Goal: Submit feedback/report problem

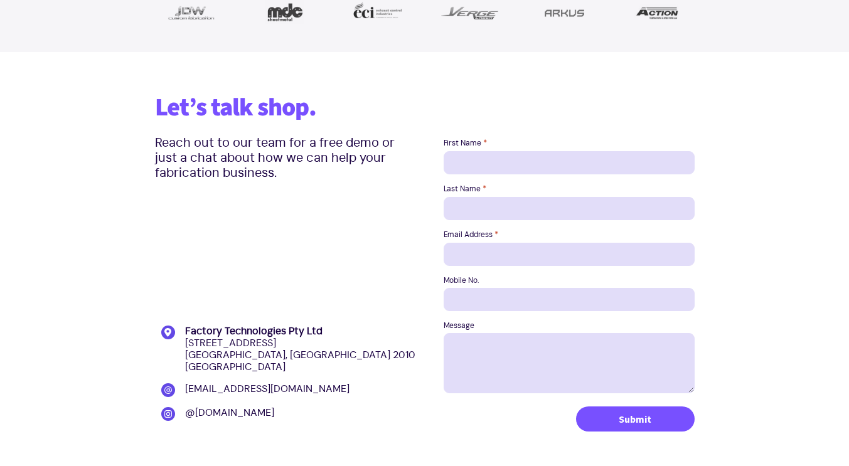
scroll to position [1677, 0]
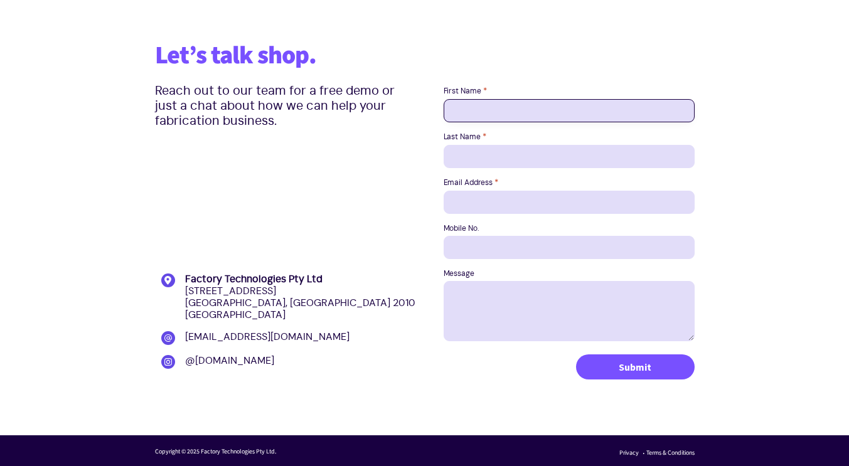
click at [553, 109] on input "First Name *" at bounding box center [569, 110] width 251 height 23
type input "Diran"
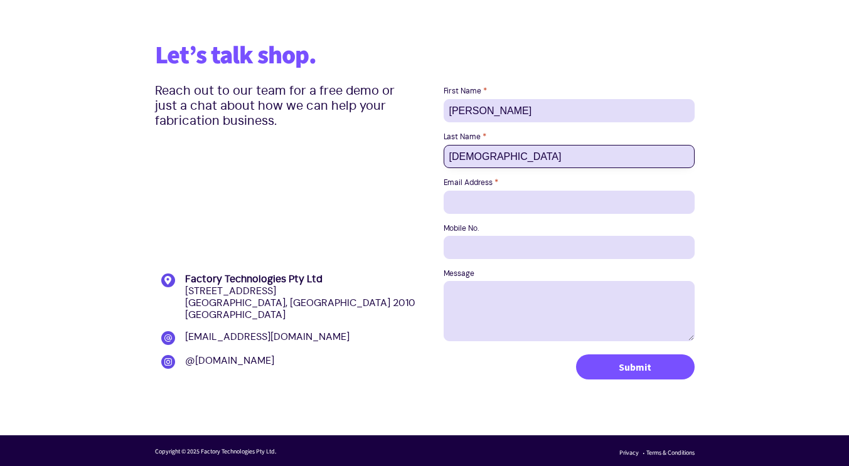
type input "Halai"
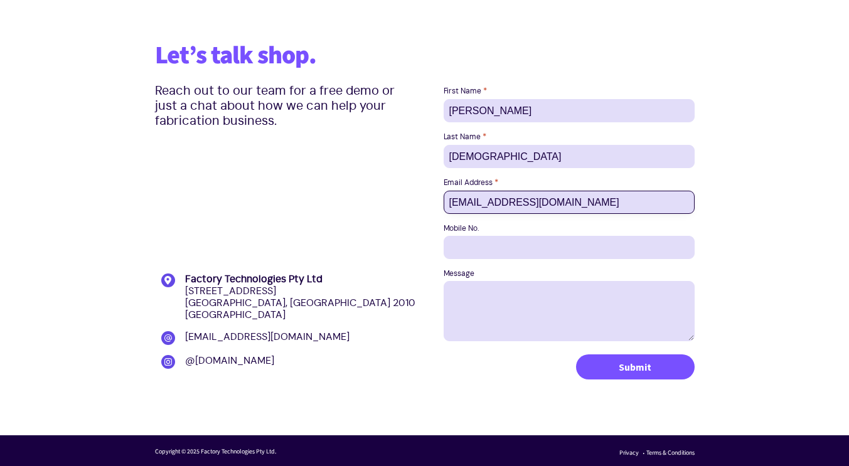
type input "sales@aluprosystems.com.au"
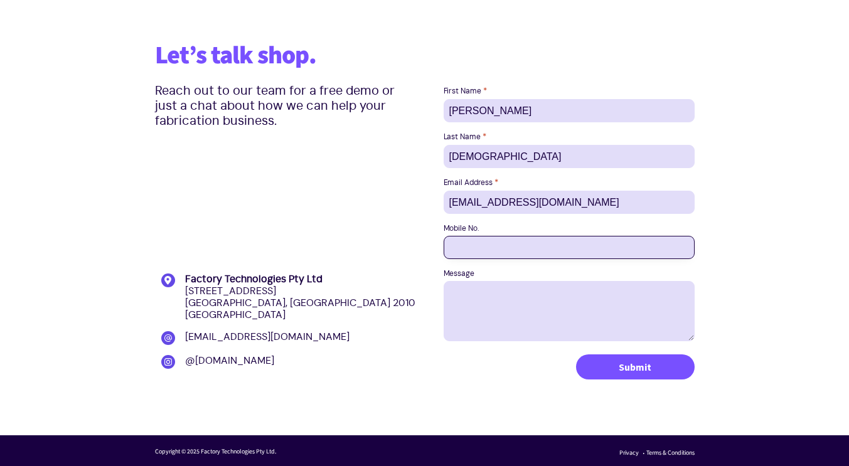
click at [532, 240] on input "Mobile No." at bounding box center [569, 247] width 251 height 23
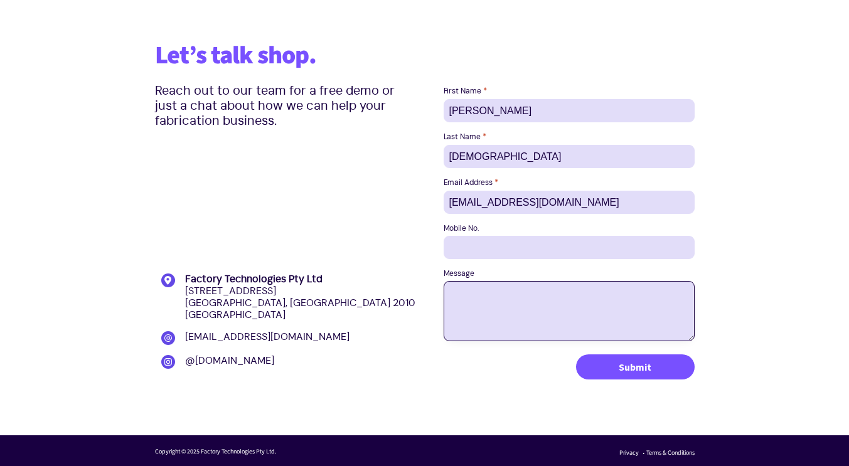
click at [520, 307] on textarea "Message" at bounding box center [569, 311] width 251 height 60
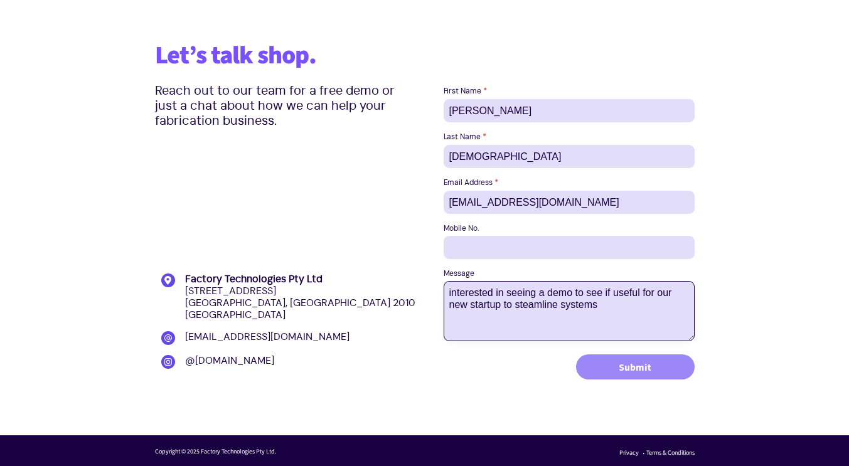
type textarea "interested in seeing a demo to see if useful for our new startup to steamline s…"
click at [603, 373] on input "Submit" at bounding box center [635, 367] width 119 height 25
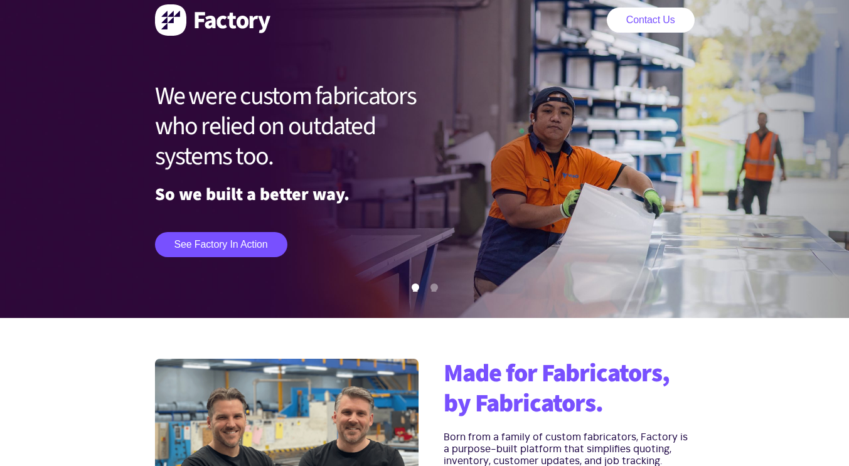
scroll to position [0, 0]
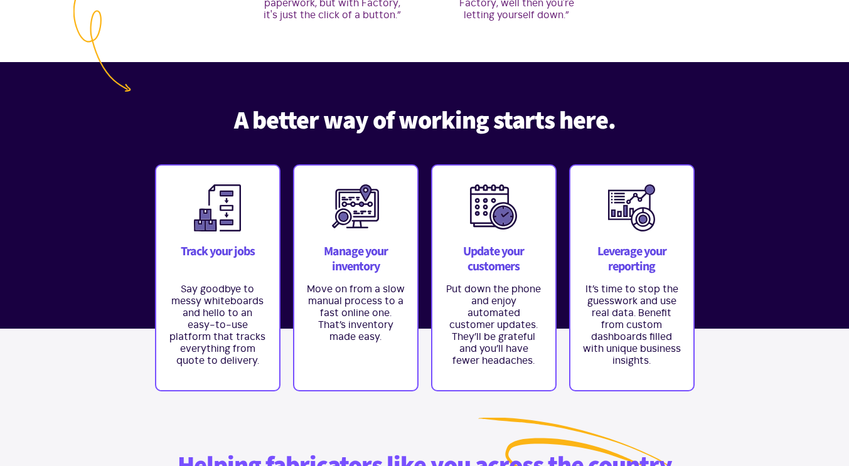
scroll to position [987, 0]
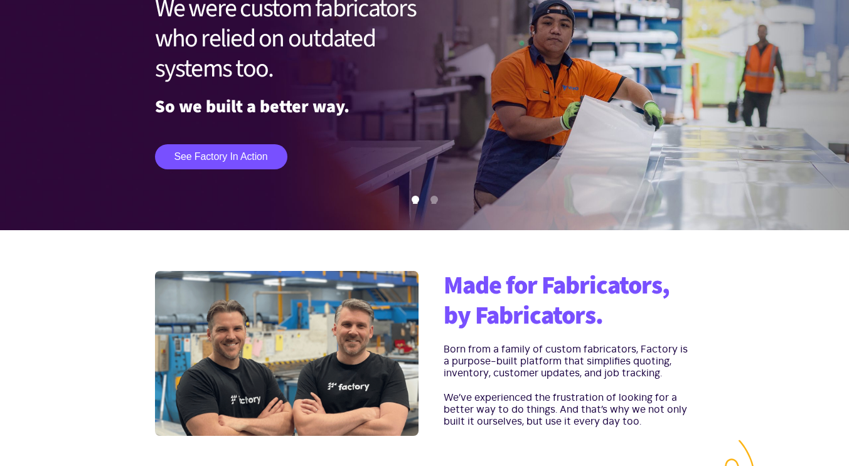
scroll to position [0, 0]
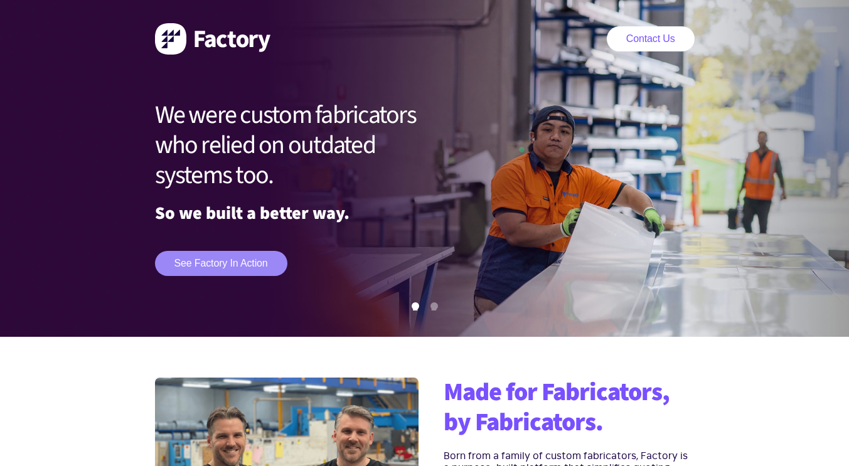
drag, startPoint x: 359, startPoint y: 306, endPoint x: 237, endPoint y: 272, distance: 126.8
click at [237, 272] on link "See Factory in action" at bounding box center [221, 263] width 132 height 25
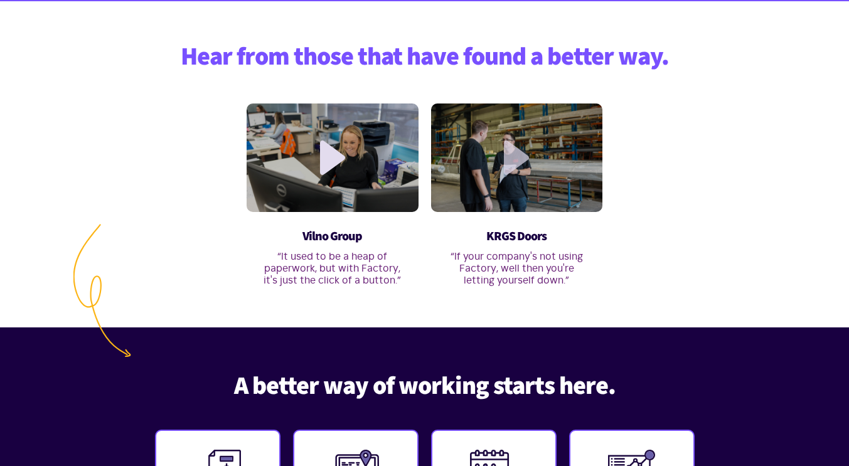
scroll to position [724, 0]
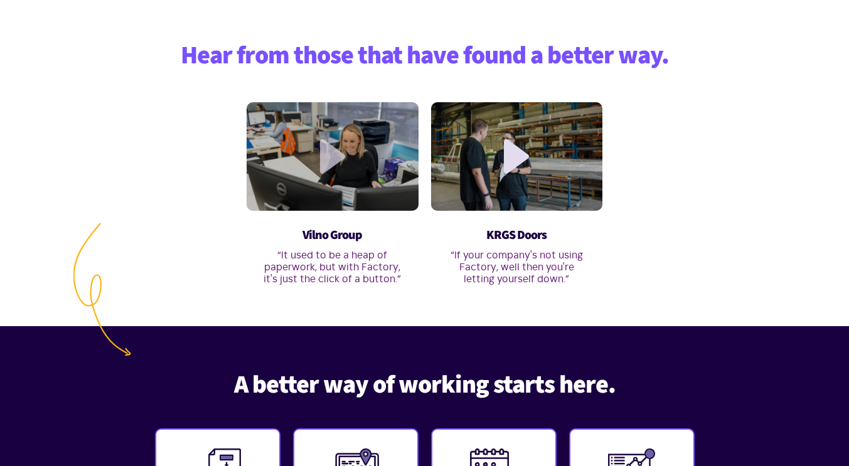
click at [326, 147] on link at bounding box center [332, 156] width 35 height 35
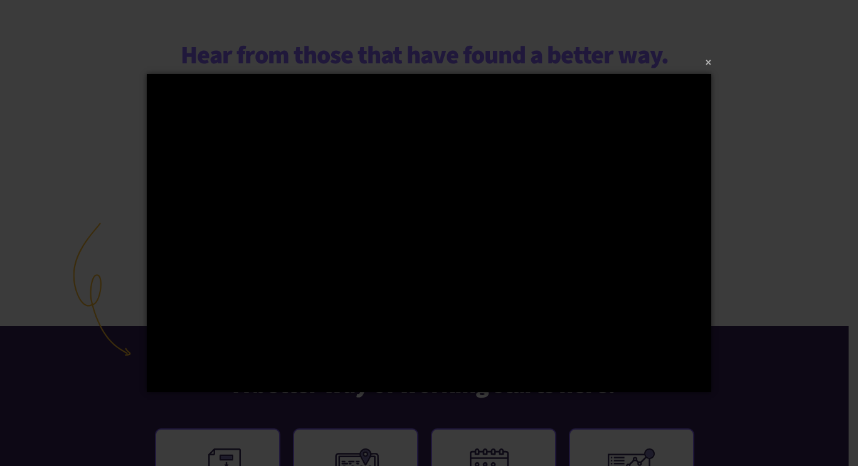
click at [50, 333] on div "×" at bounding box center [429, 233] width 858 height 466
